Goal: Task Accomplishment & Management: Manage account settings

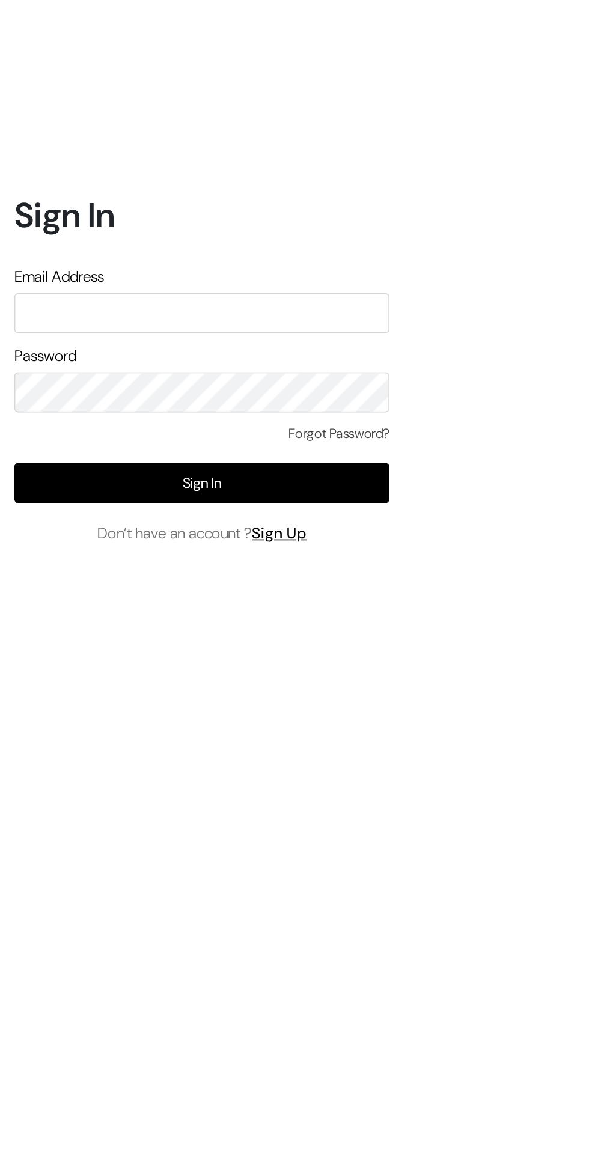
click at [29, 554] on input "text" at bounding box center [127, 541] width 236 height 25
type input "jaynexmedia@gmail.com"
click at [203, 661] on button "Sign In" at bounding box center [127, 648] width 236 height 25
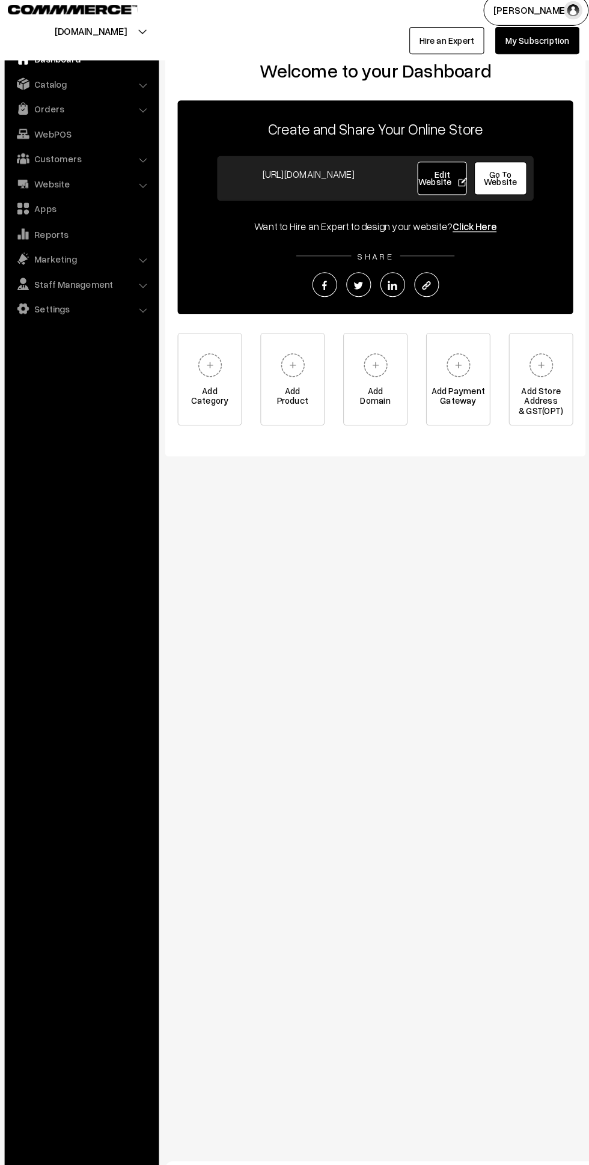
click at [535, 58] on link "My Subscription" at bounding box center [530, 50] width 82 height 26
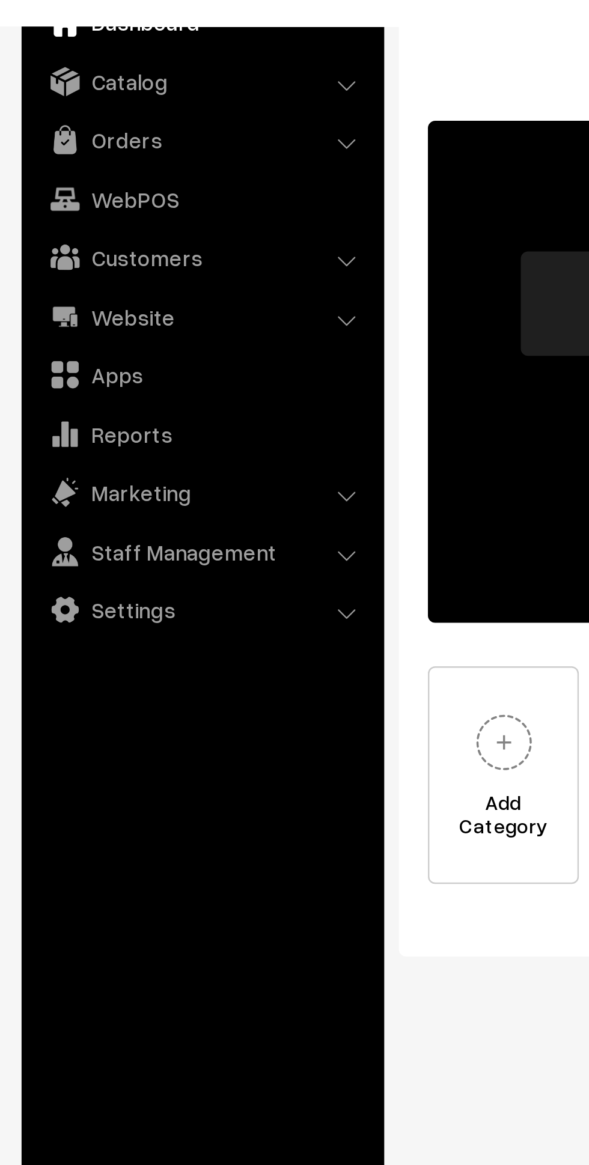
click at [125, 118] on link "Orders" at bounding box center [86, 117] width 143 height 22
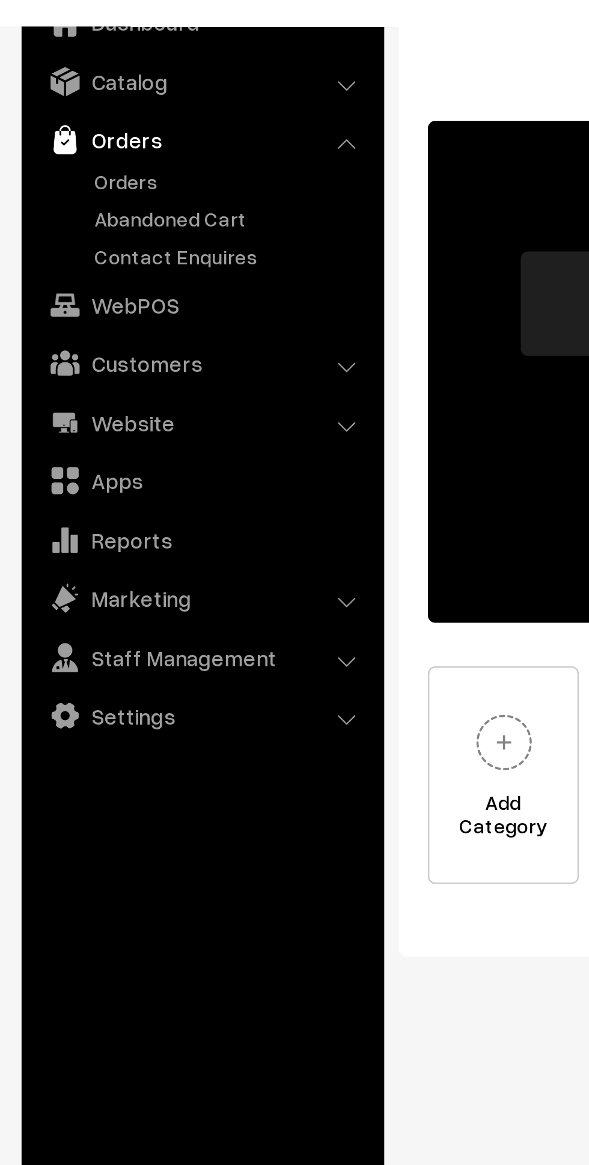
click at [65, 136] on link "Orders" at bounding box center [98, 133] width 119 height 13
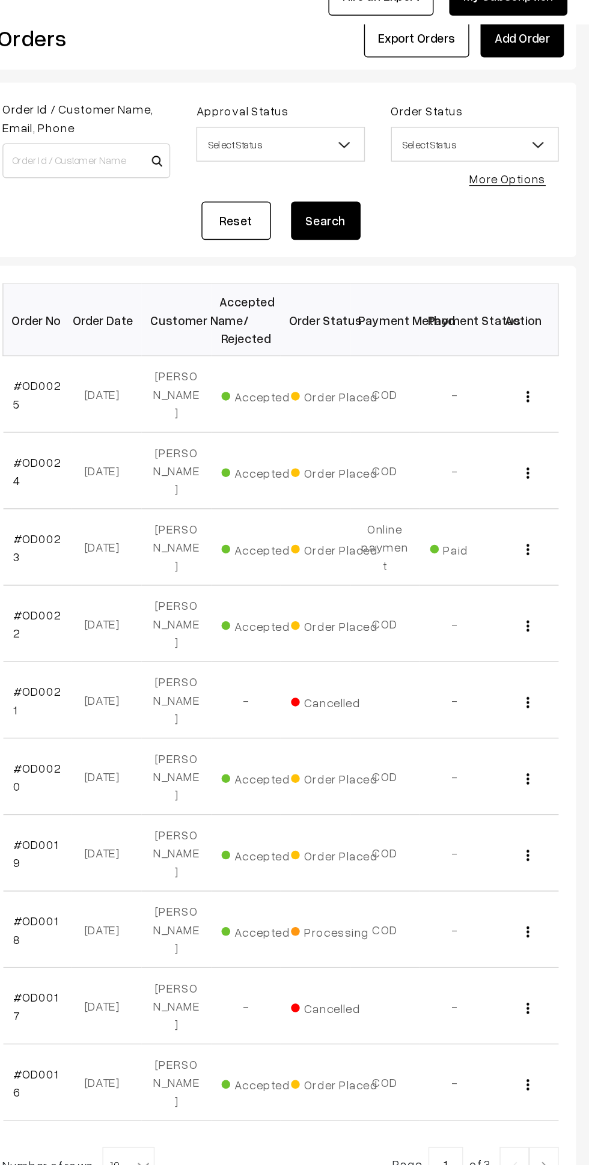
click at [544, 376] on img "button" at bounding box center [543, 380] width 2 height 8
click at [517, 383] on link "View" at bounding box center [490, 396] width 102 height 26
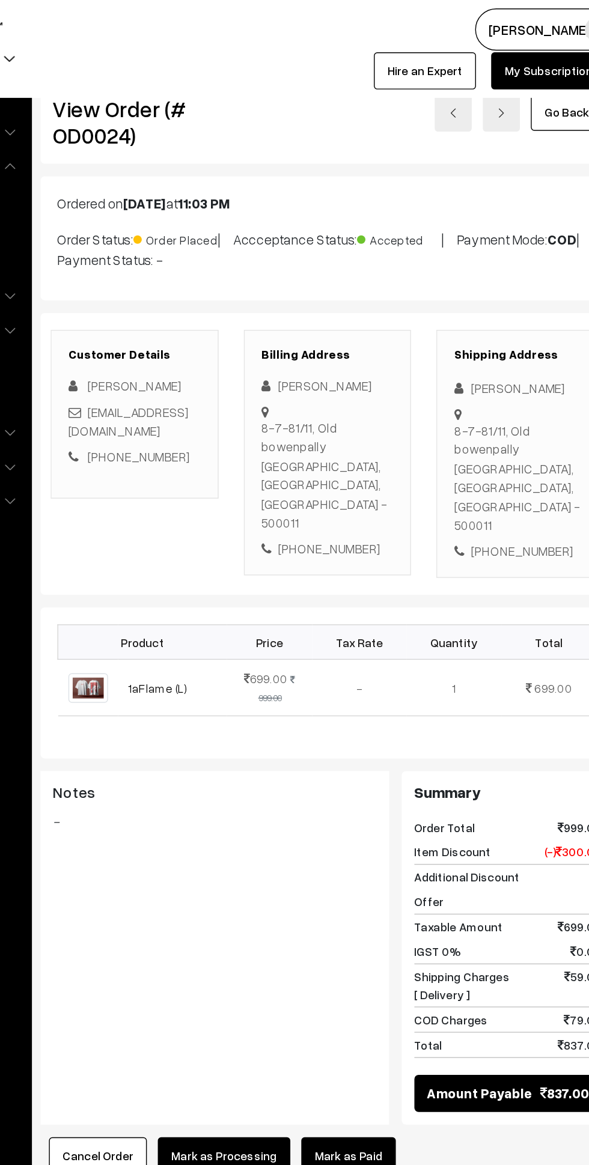
click at [464, 80] on img at bounding box center [461, 80] width 7 height 7
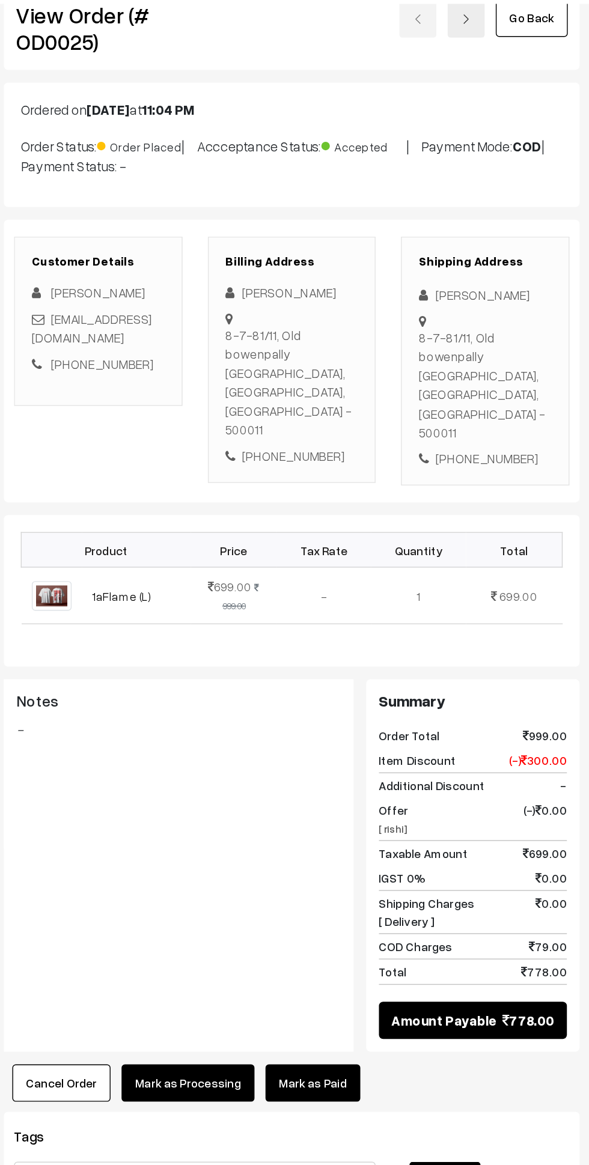
click at [496, 79] on img at bounding box center [496, 80] width 7 height 7
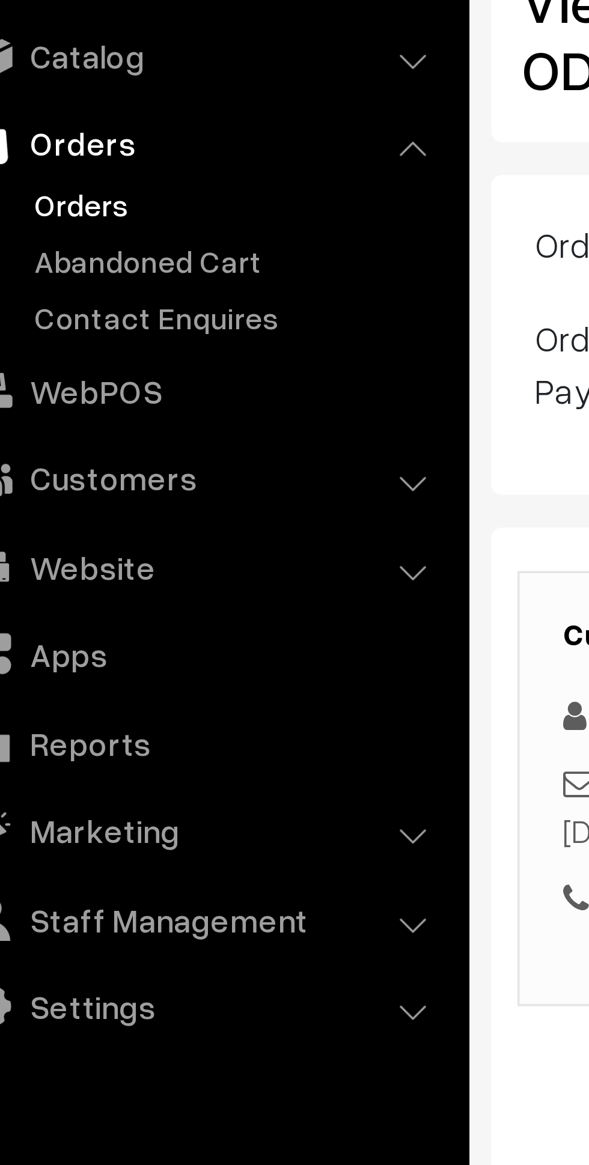
click at [61, 134] on link "Orders" at bounding box center [98, 133] width 119 height 13
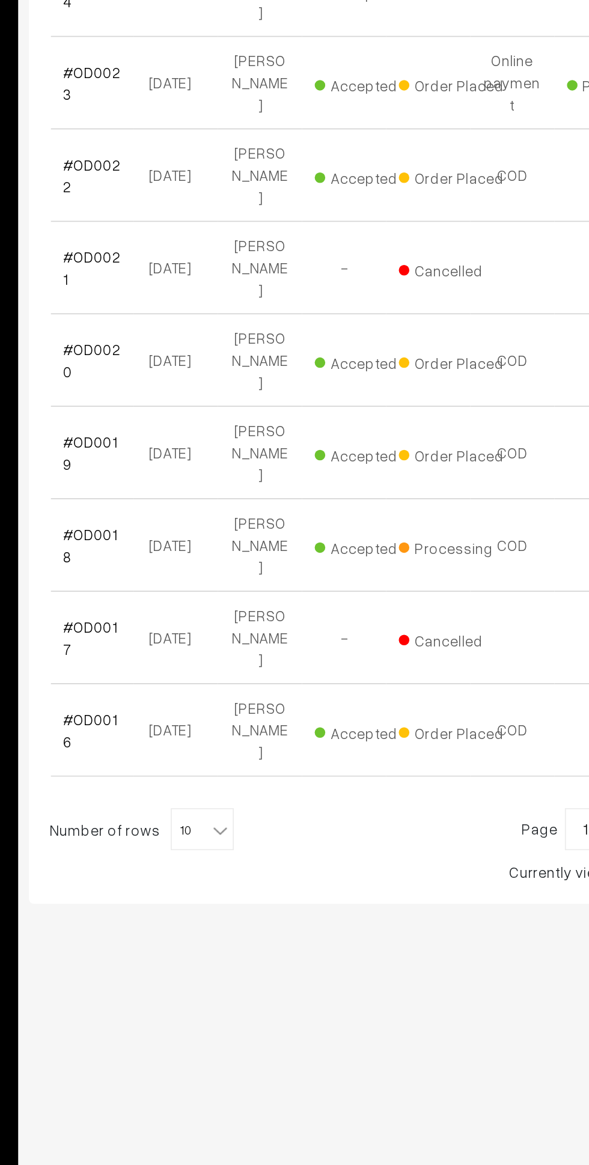
click at [250, 846] on span "10" at bounding box center [267, 858] width 35 height 24
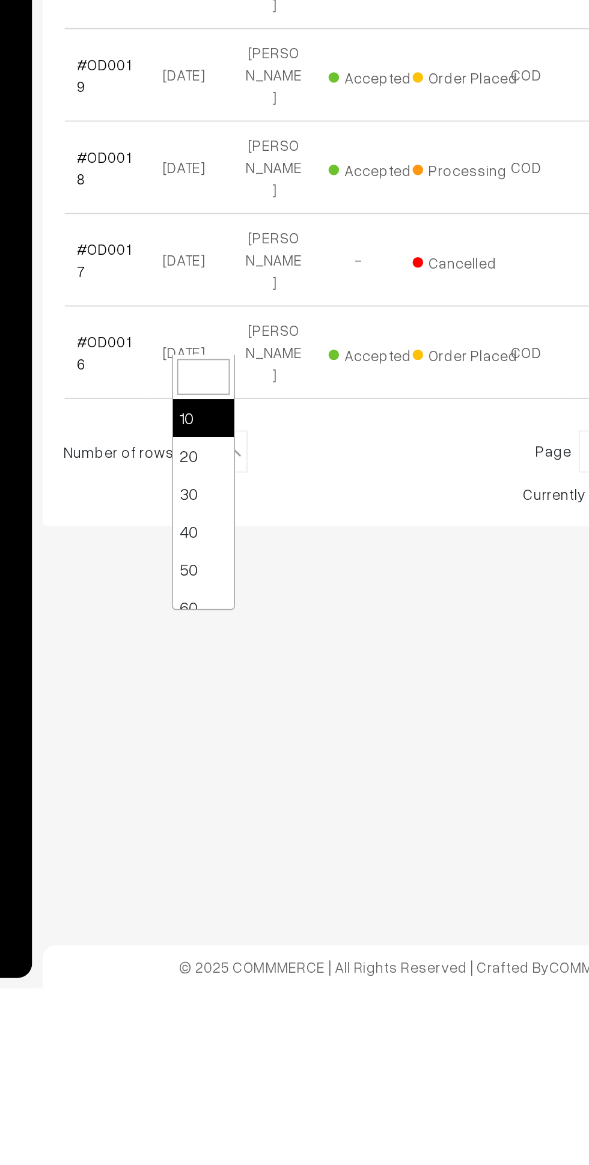
select select "50"
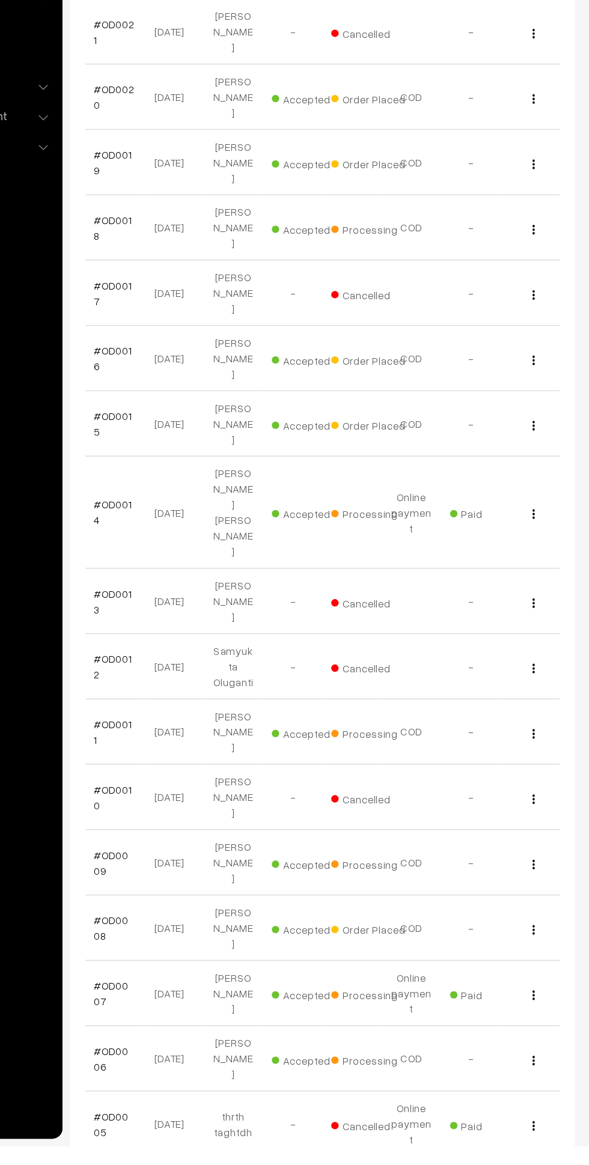
click at [543, 1092] on img "button" at bounding box center [543, 1096] width 2 height 8
click at [511, 1099] on link "View" at bounding box center [490, 1112] width 102 height 26
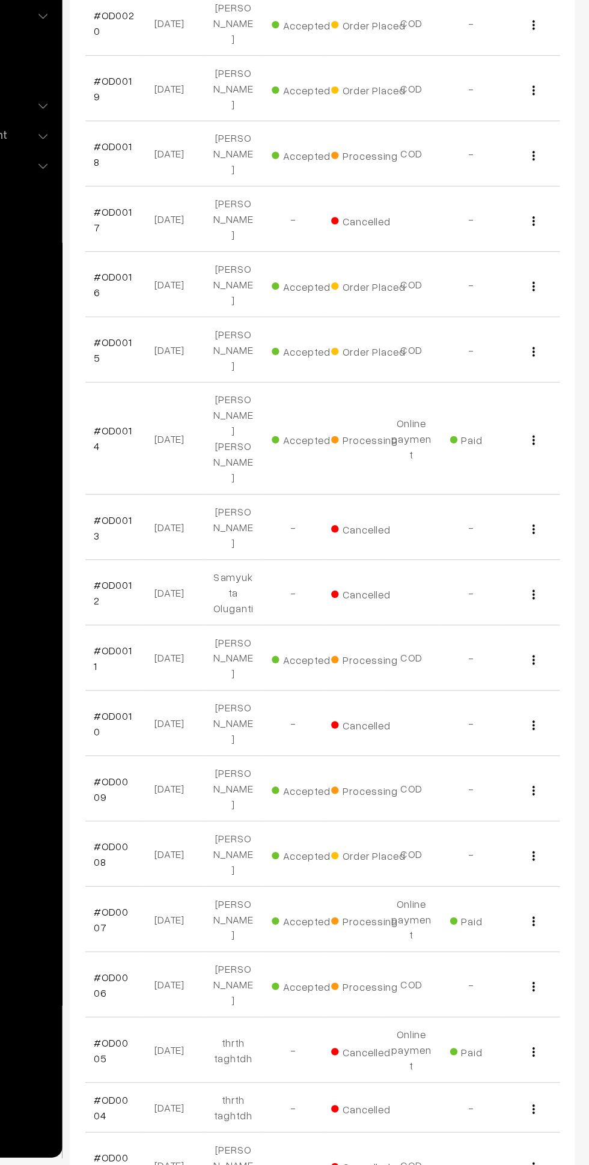
scroll to position [349, 0]
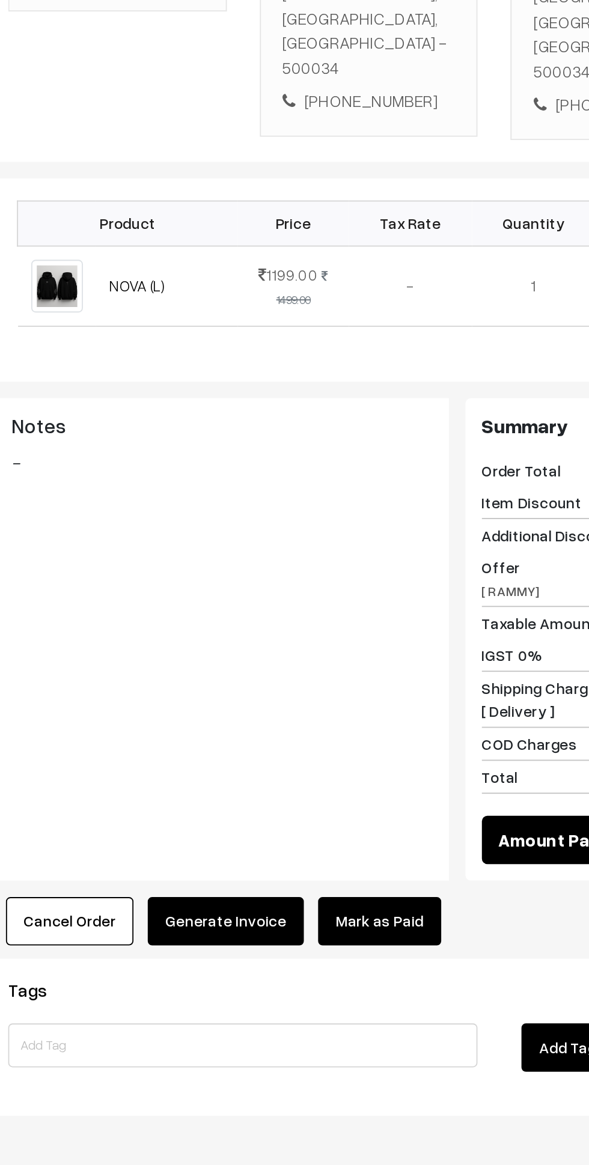
click at [383, 839] on link "Mark as Paid" at bounding box center [378, 852] width 67 height 26
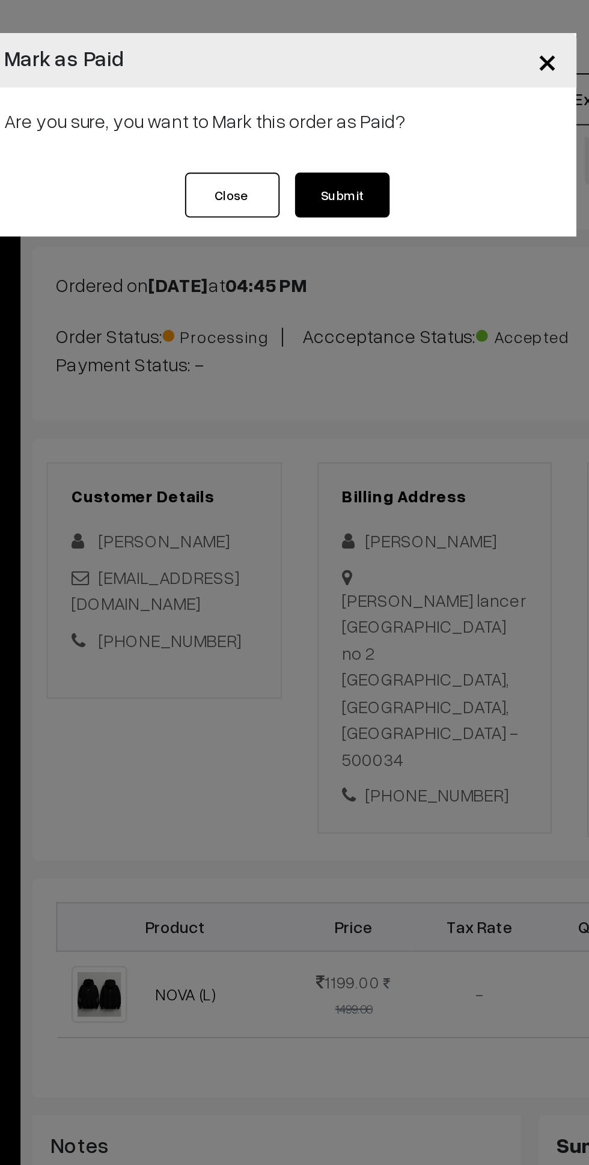
click at [330, 97] on button "Submit" at bounding box center [326, 99] width 48 height 23
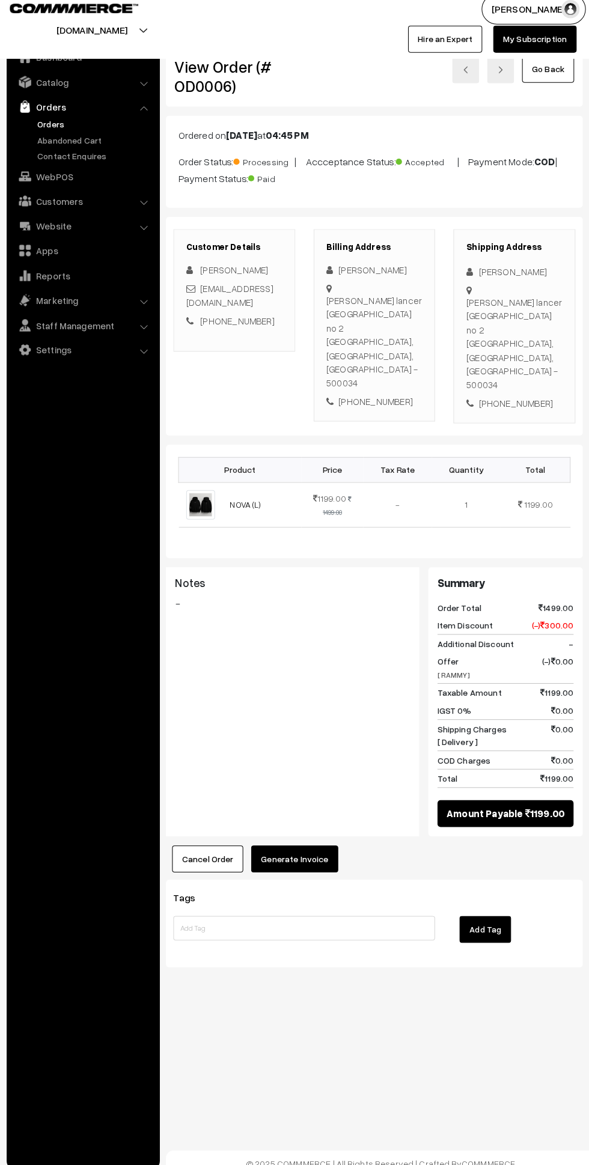
click at [295, 841] on button "Generate Invoice" at bounding box center [294, 854] width 85 height 26
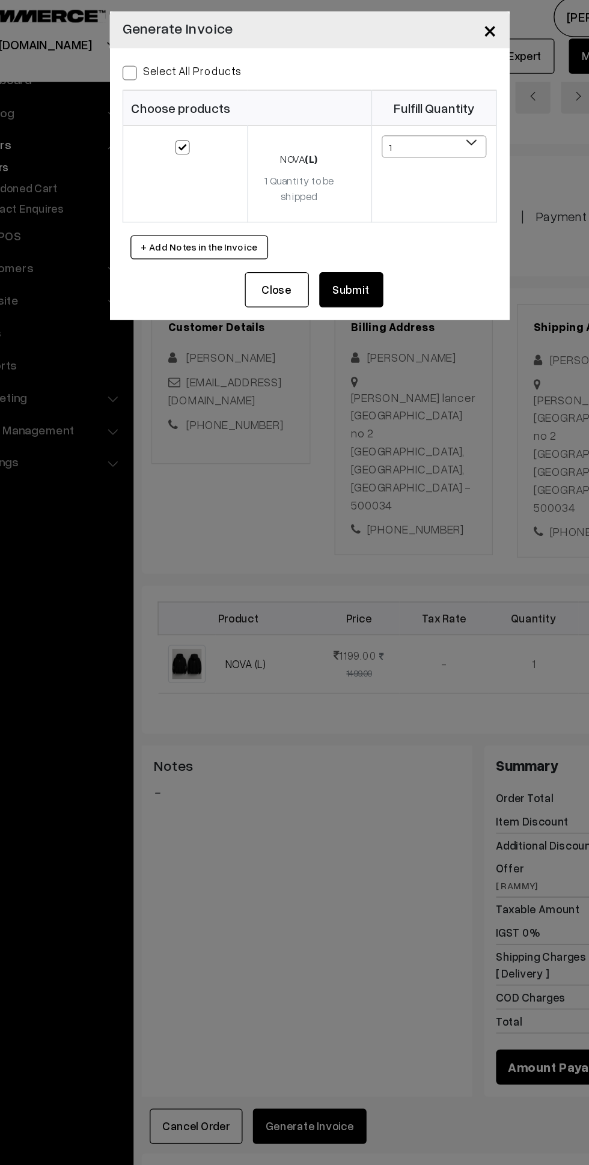
click at [432, 28] on span "×" at bounding box center [430, 30] width 10 height 22
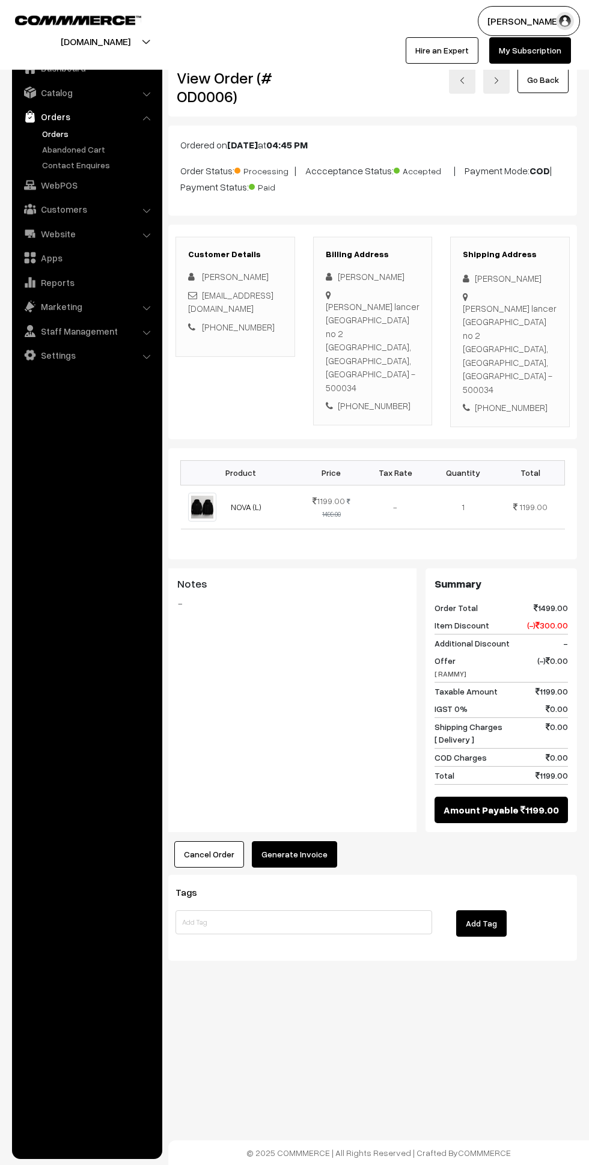
click at [462, 80] on img at bounding box center [461, 80] width 7 height 7
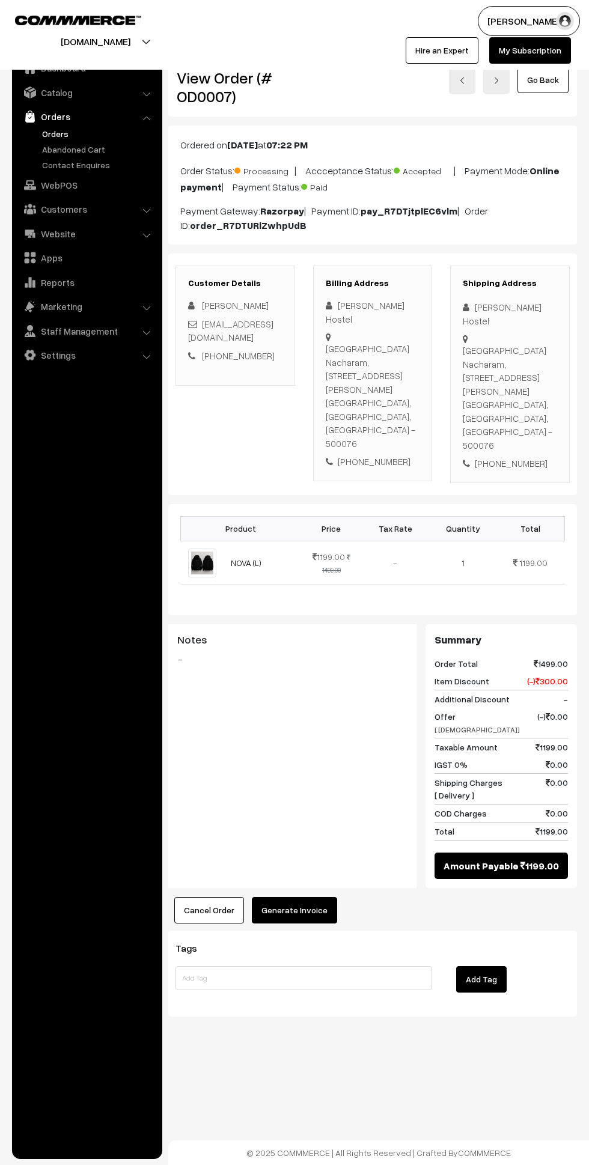
click at [458, 80] on link at bounding box center [462, 80] width 26 height 28
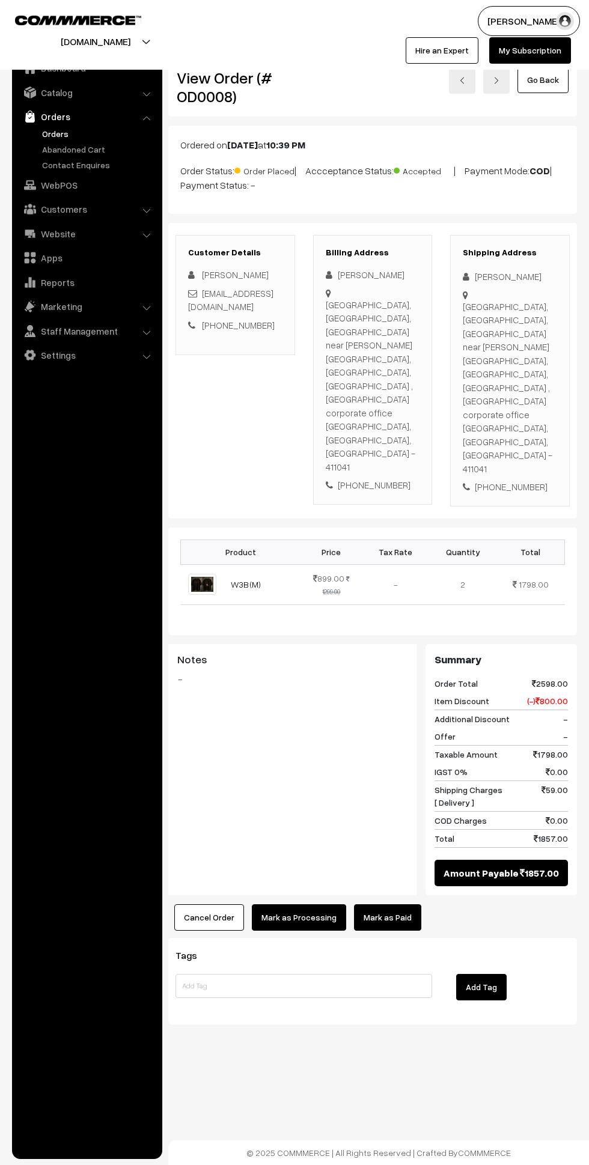
click at [459, 84] on link at bounding box center [462, 80] width 26 height 28
